Goal: Share content: Share content

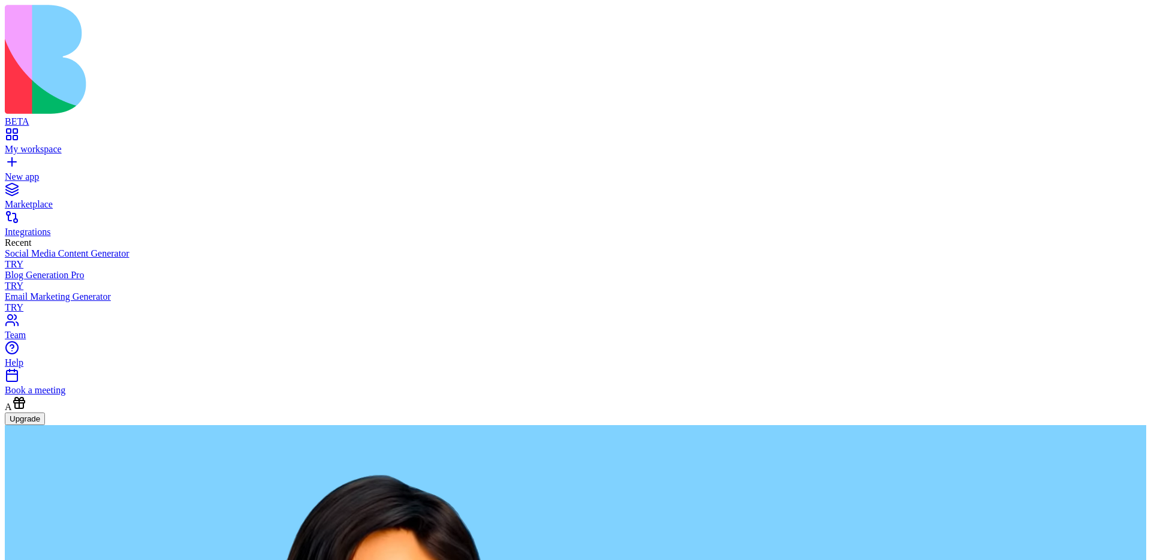
click at [67, 144] on div "My workspace" at bounding box center [576, 149] width 1142 height 11
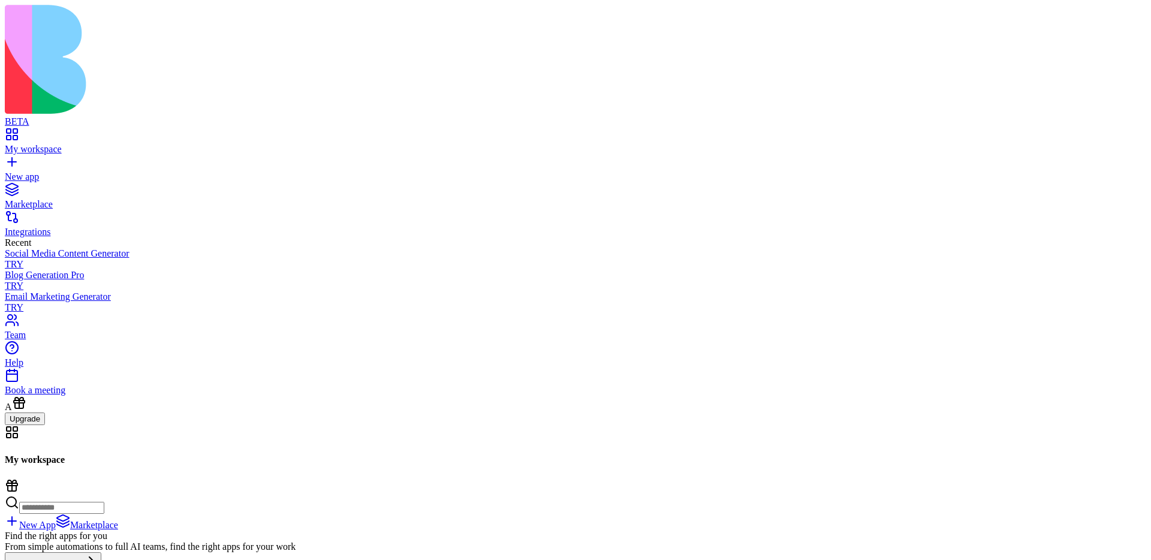
click at [63, 171] on div "New app" at bounding box center [576, 176] width 1142 height 11
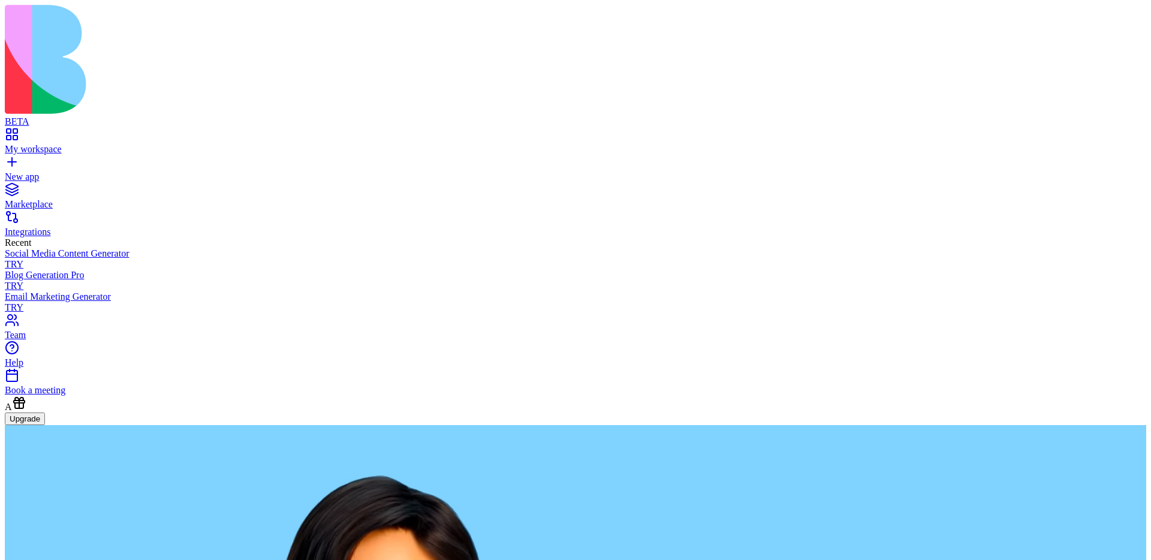
click at [63, 199] on div "Marketplace" at bounding box center [576, 204] width 1142 height 11
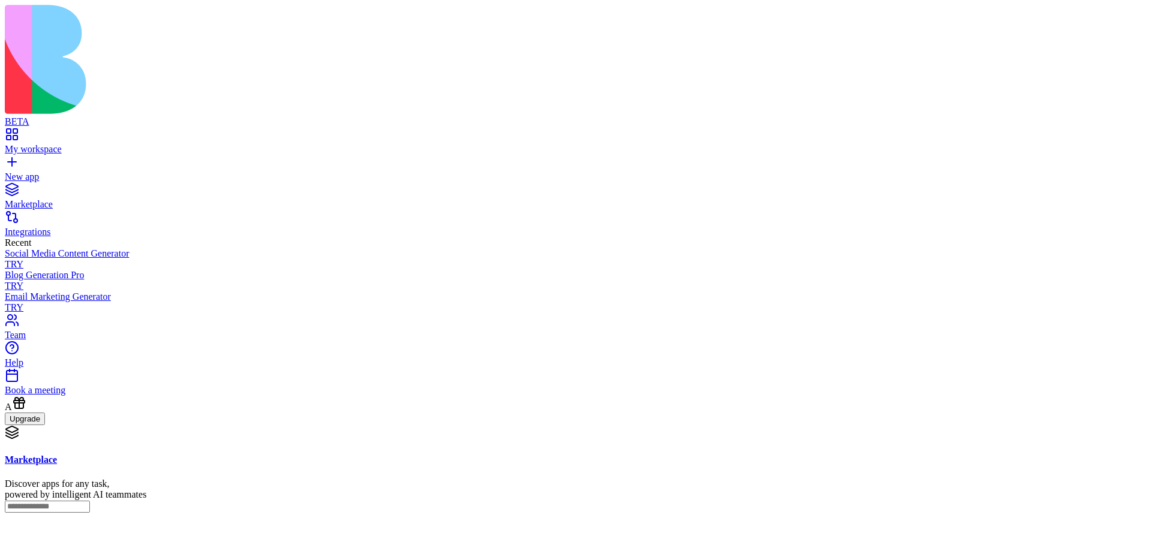
click at [61, 216] on link "Integrations" at bounding box center [576, 227] width 1142 height 22
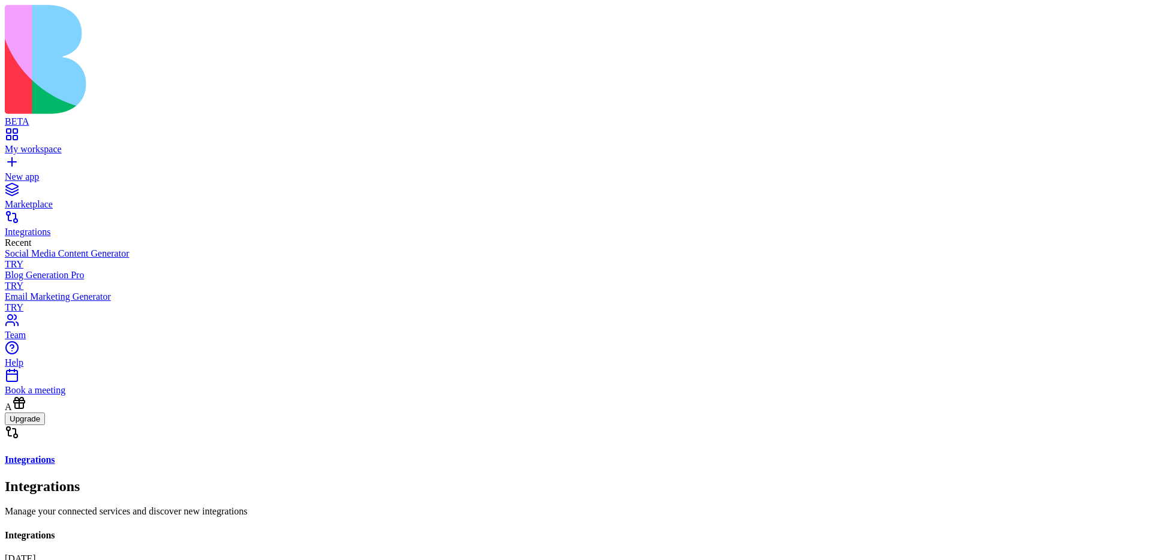
click at [59, 144] on div "My workspace" at bounding box center [576, 149] width 1142 height 11
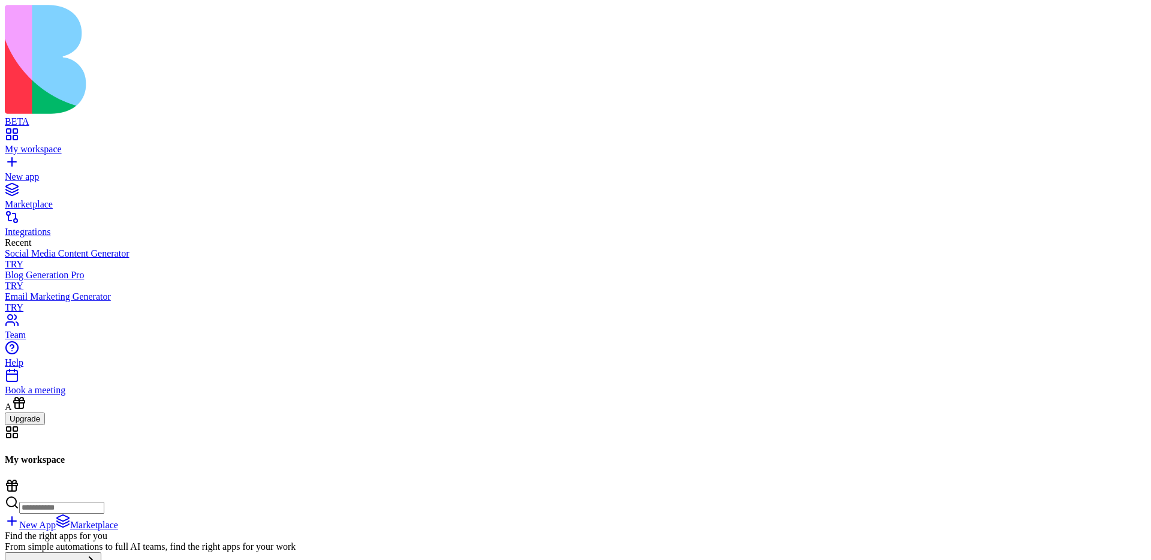
click at [19, 478] on icon at bounding box center [12, 485] width 14 height 14
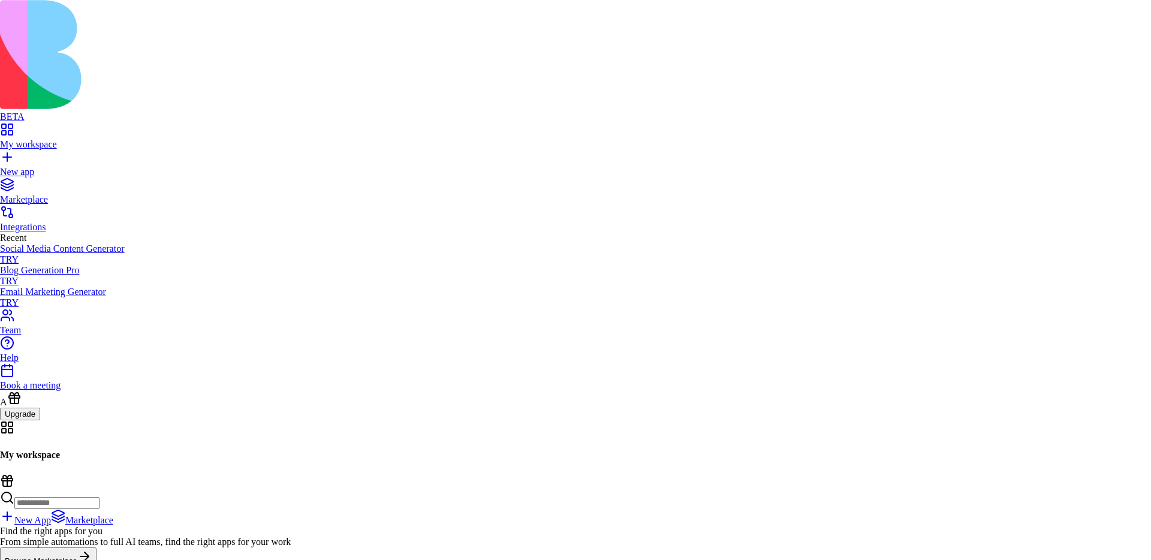
drag, startPoint x: 552, startPoint y: 314, endPoint x: 727, endPoint y: 316, distance: 175.1
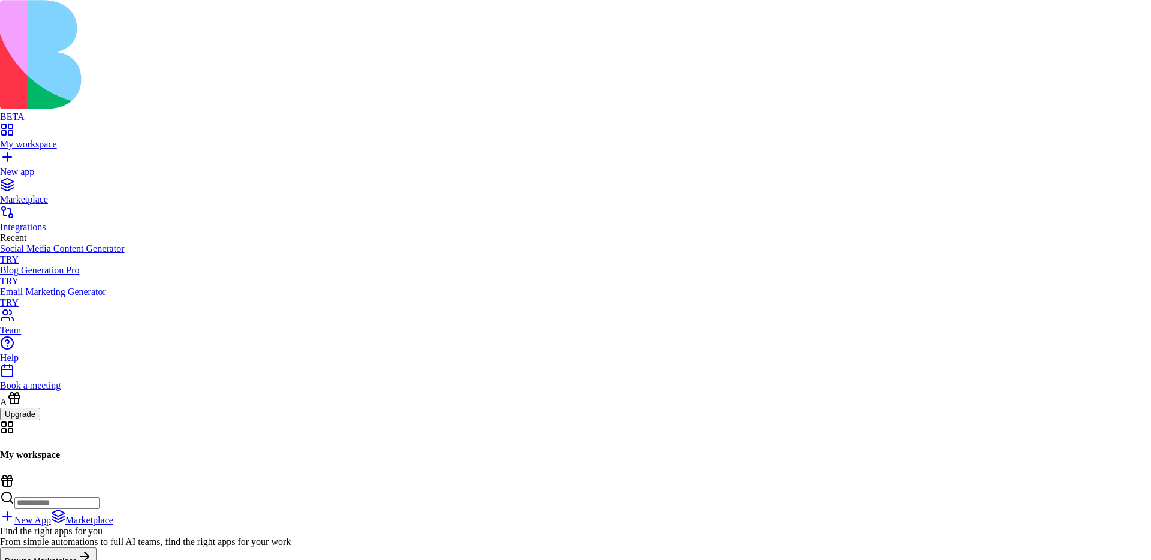
scroll to position [0, 0]
type input "**********"
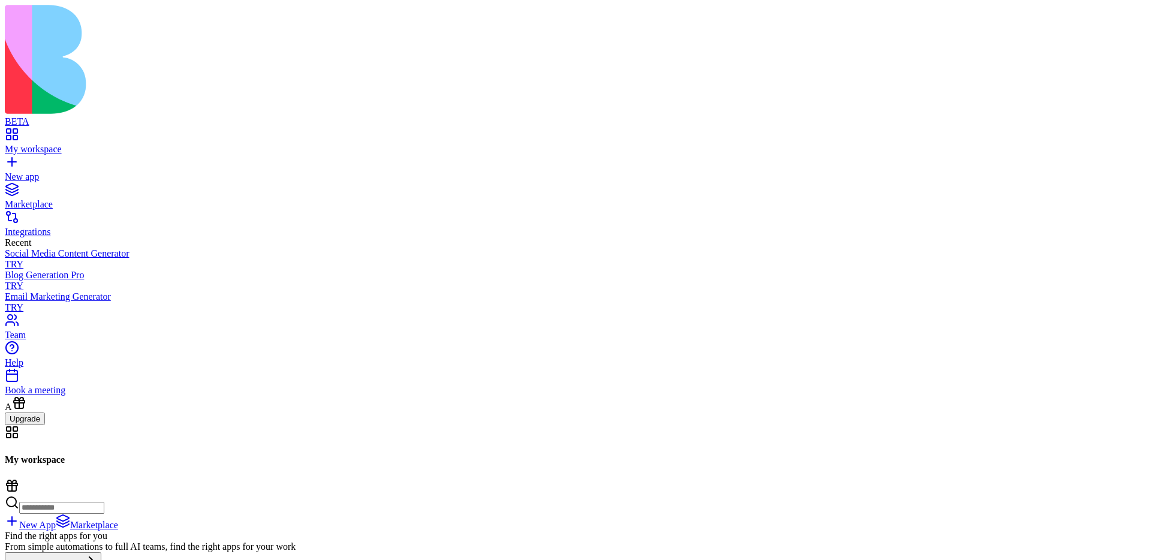
click at [17, 483] on rect at bounding box center [12, 484] width 11 height 2
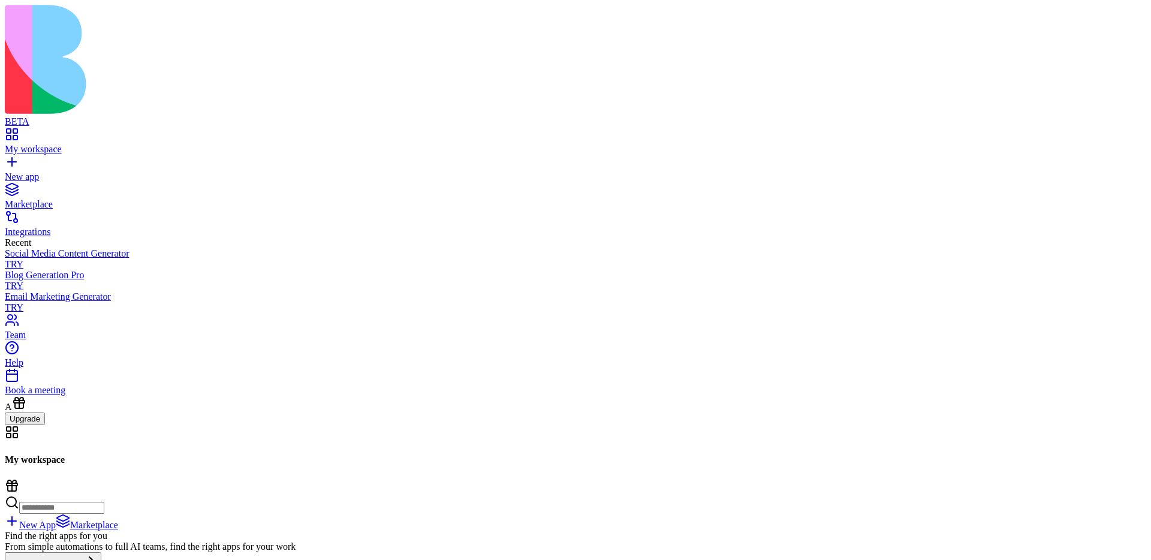
click at [19, 478] on icon at bounding box center [12, 485] width 14 height 14
